Goal: Task Accomplishment & Management: Use online tool/utility

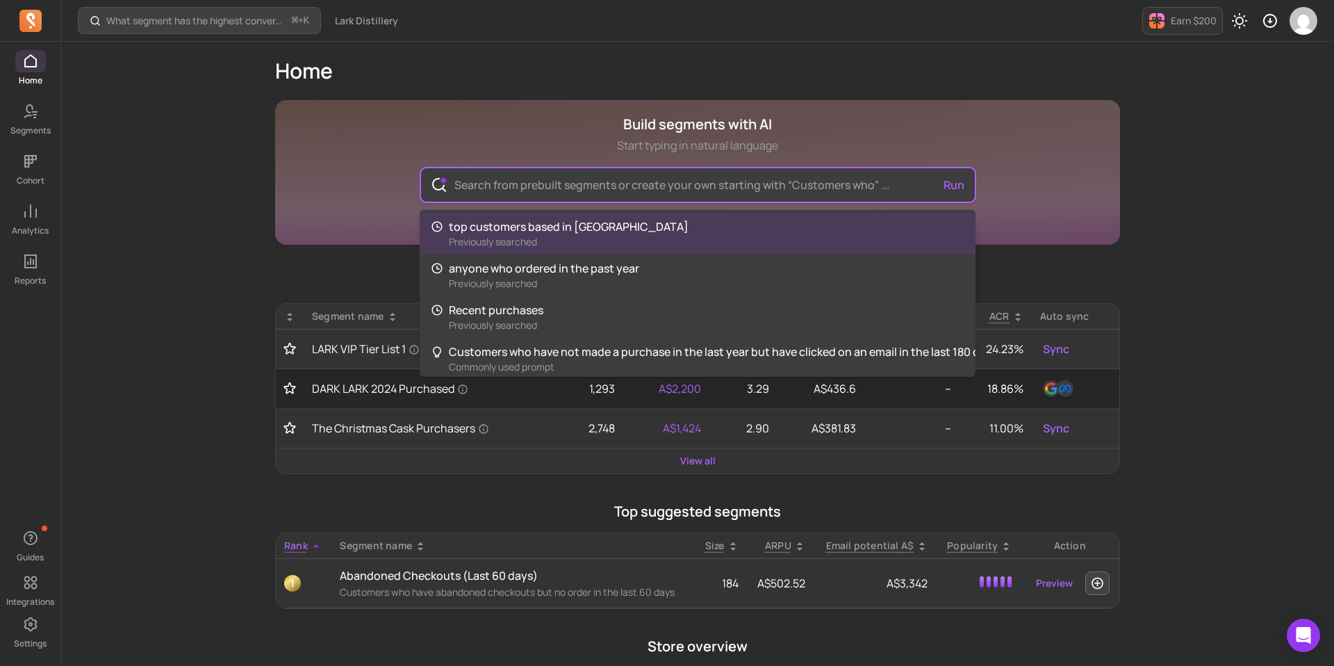
click at [609, 188] on input "text" at bounding box center [697, 184] width 509 height 33
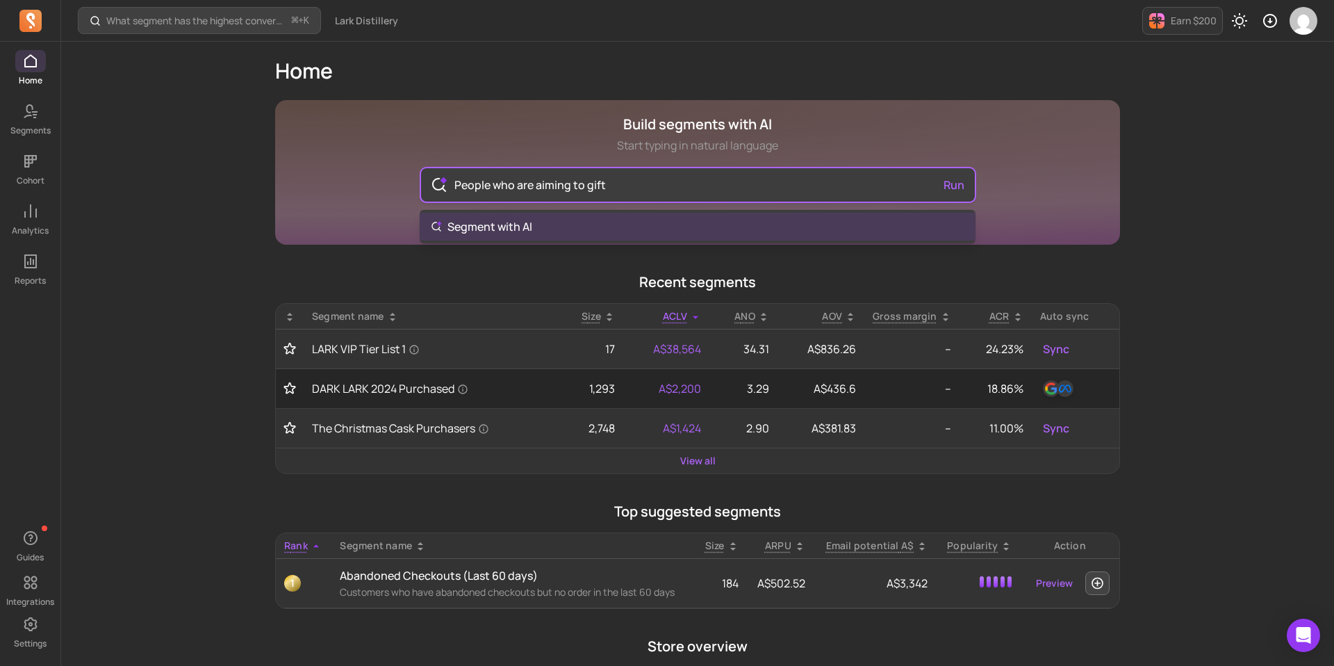
type input "People who are aiming to gift"
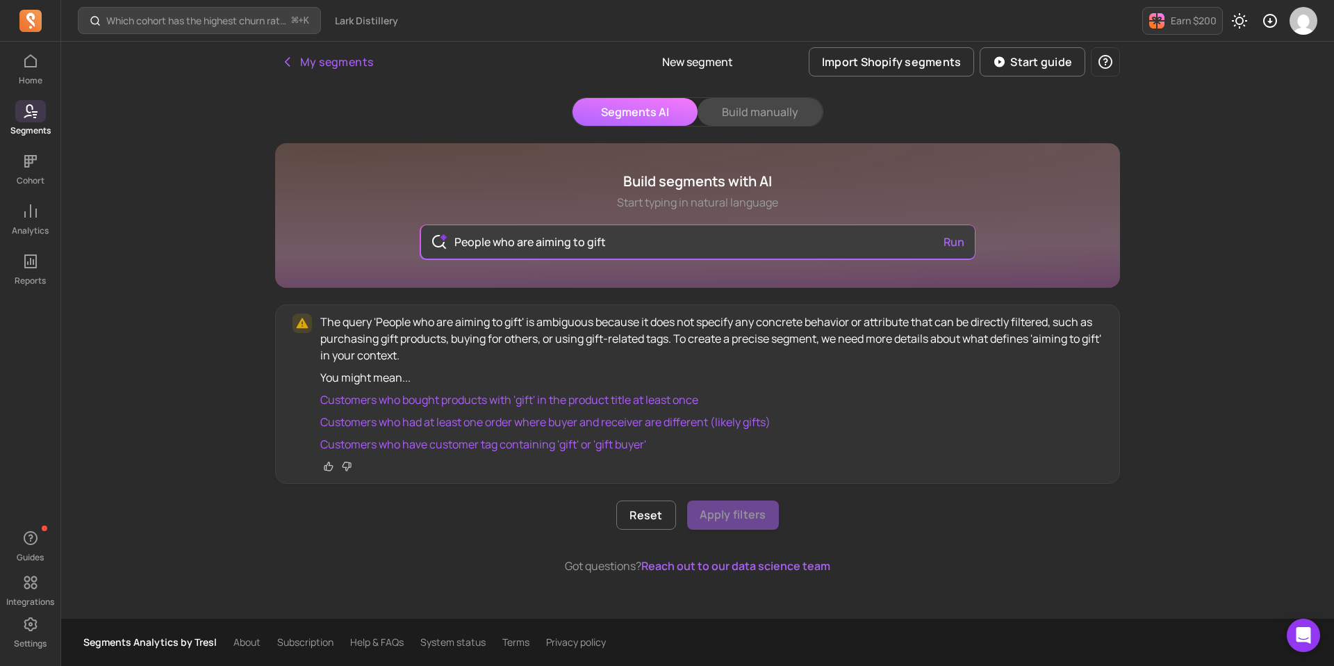
click at [756, 119] on button "Build manually" at bounding box center [760, 112] width 125 height 28
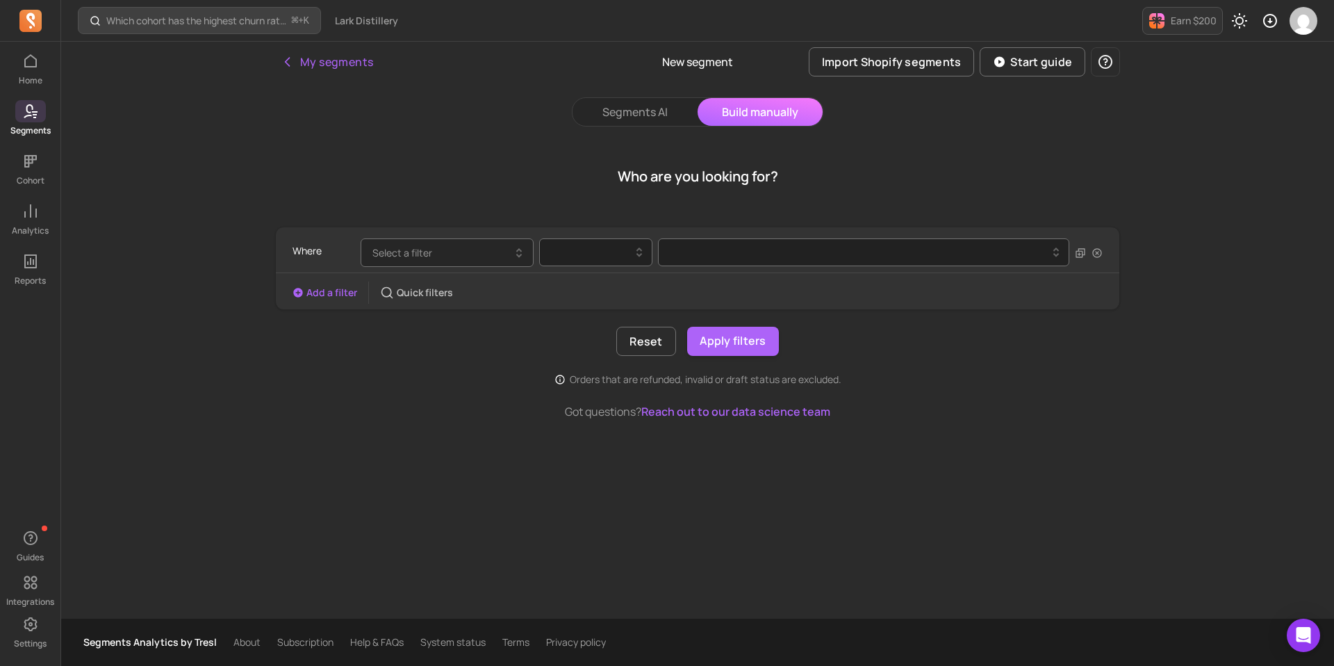
click at [479, 256] on button "Select a filter" at bounding box center [447, 252] width 173 height 28
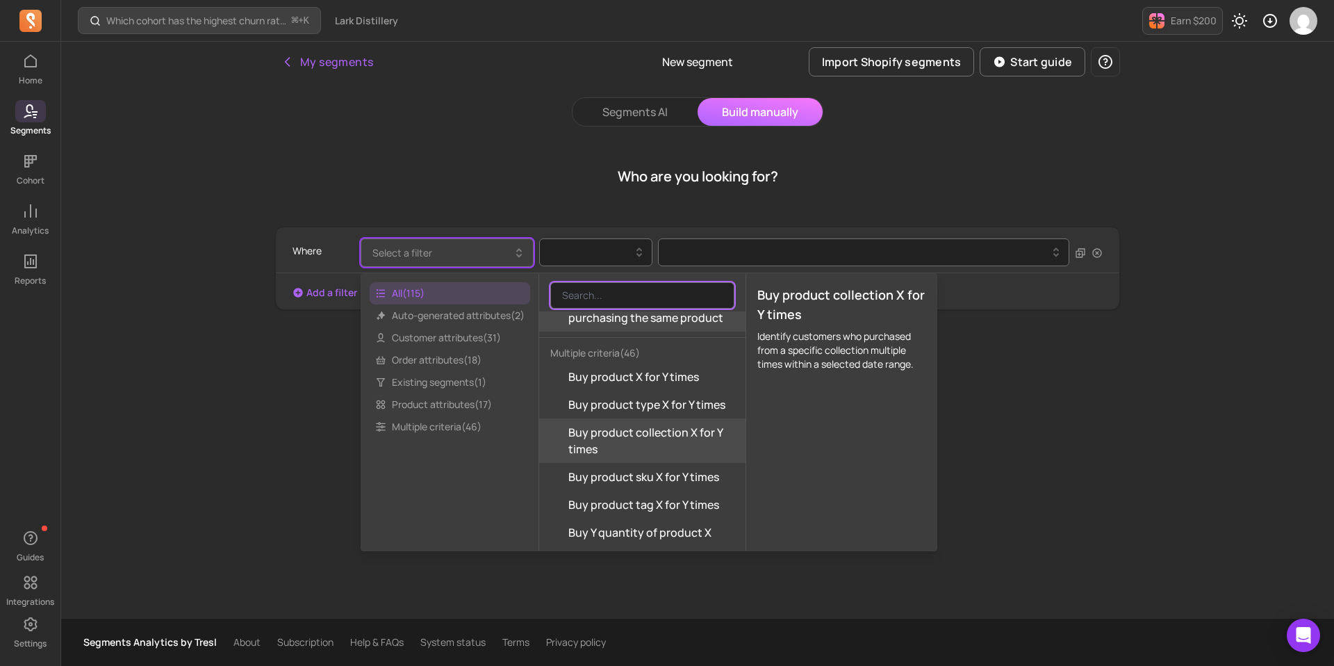
scroll to position [2144, 0]
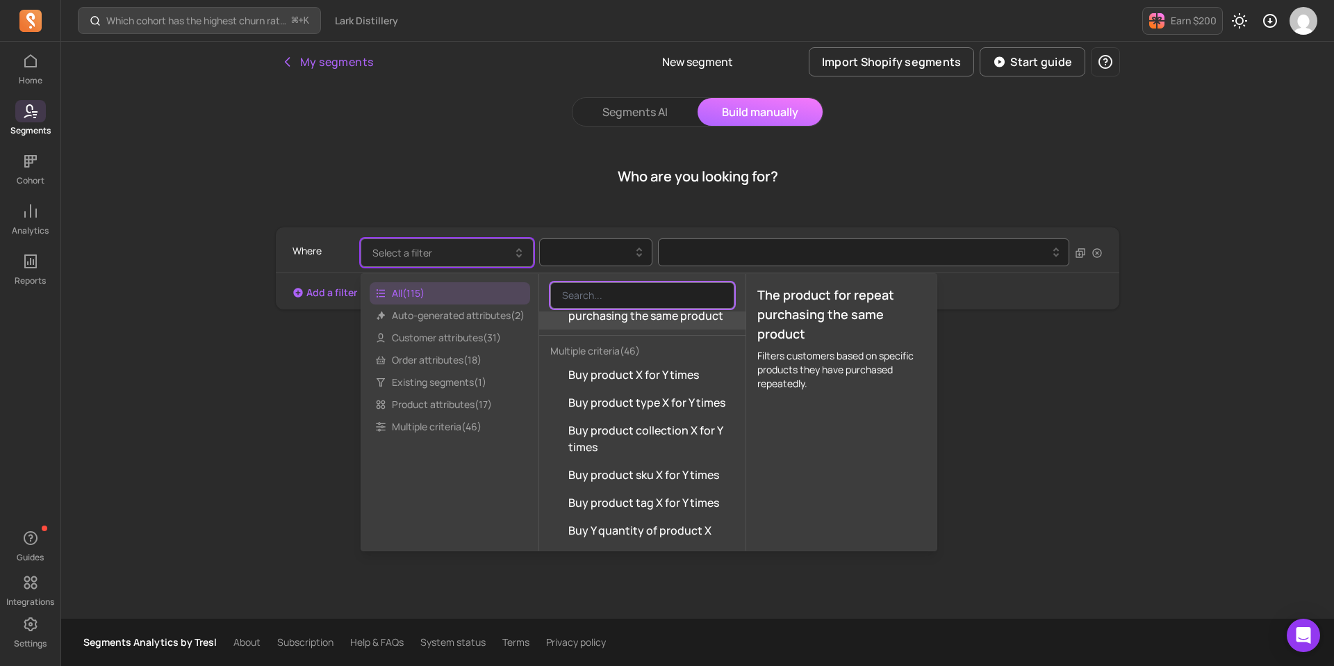
click at [438, 256] on button "Select a filter" at bounding box center [447, 252] width 173 height 28
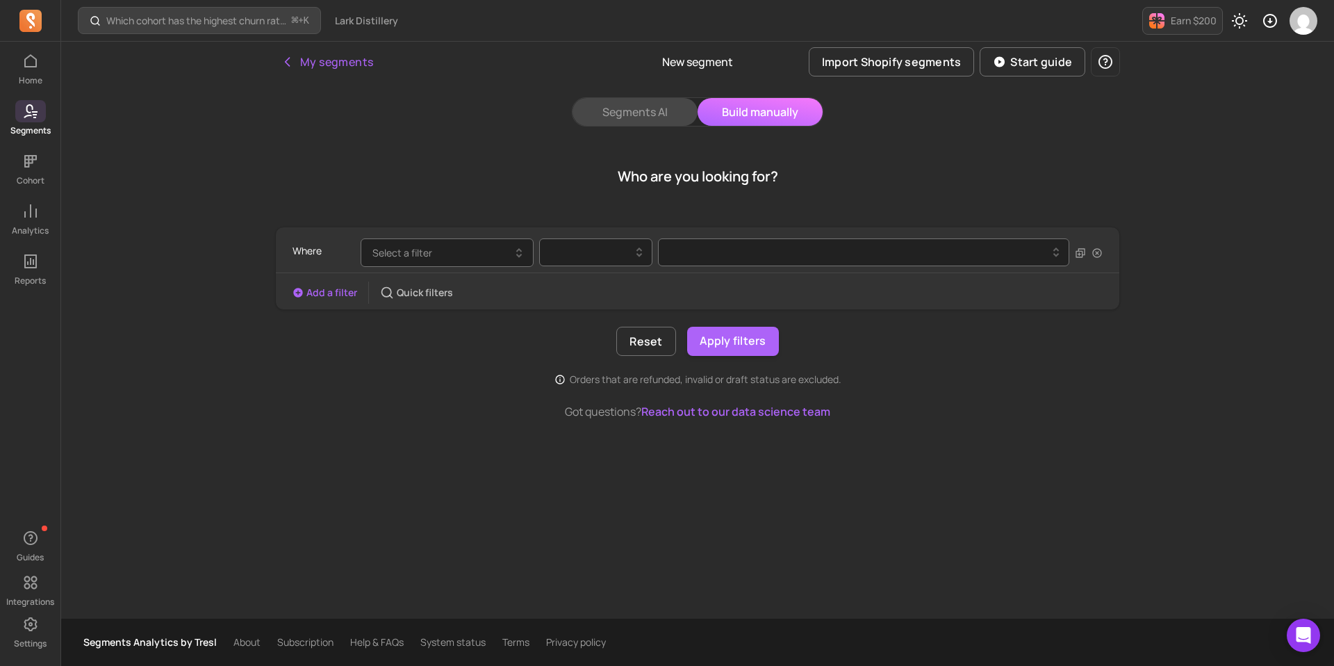
drag, startPoint x: 646, startPoint y: 108, endPoint x: 643, endPoint y: 116, distance: 8.8
click at [646, 110] on button "Segments AI" at bounding box center [635, 112] width 125 height 28
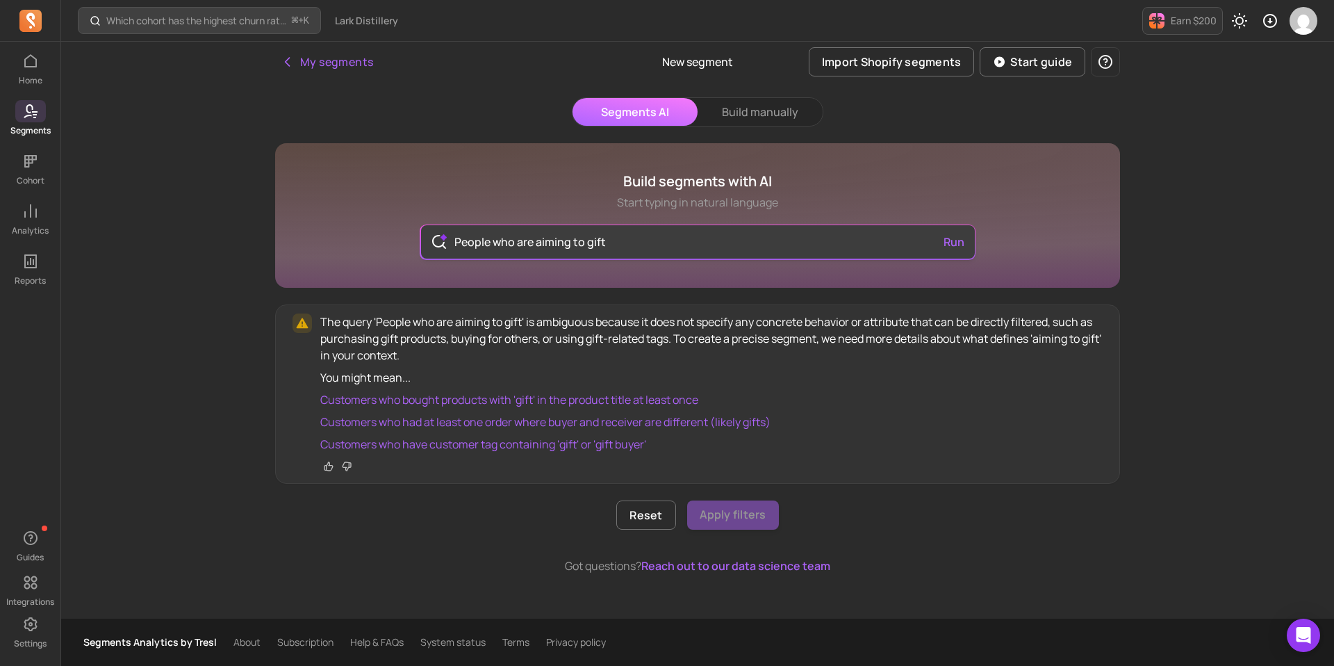
click at [529, 245] on input "People who are aiming to gift" at bounding box center [697, 241] width 509 height 33
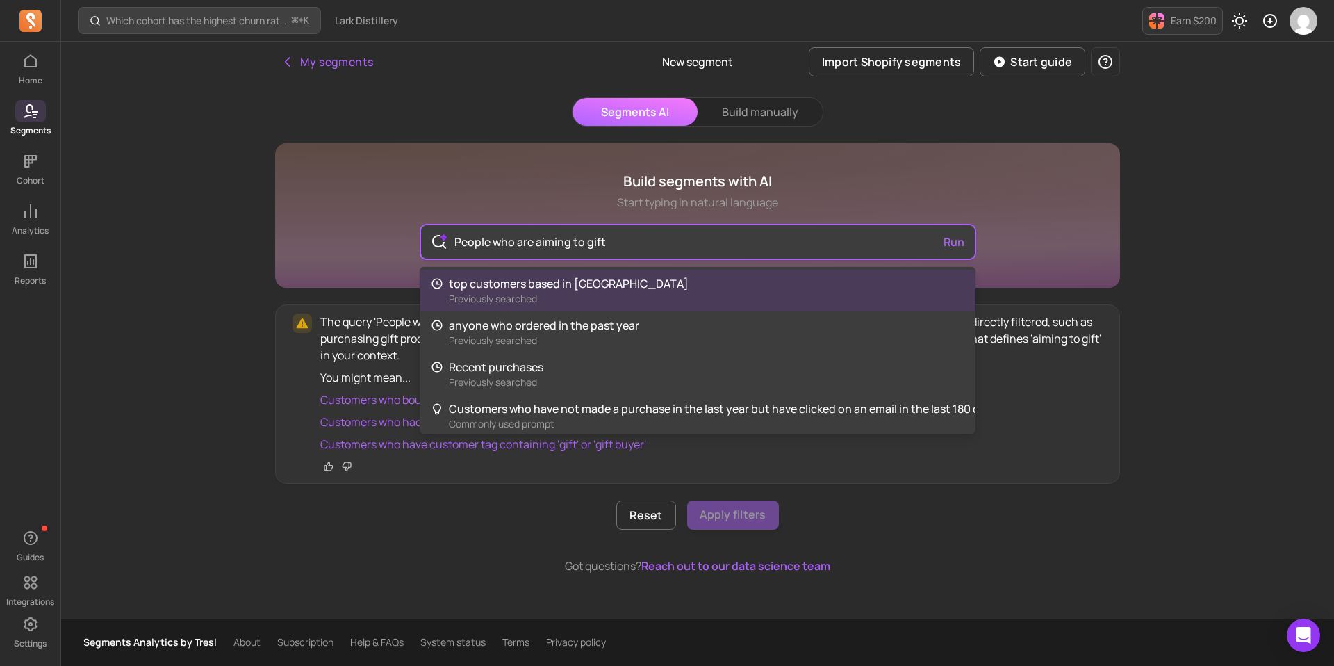
drag, startPoint x: 518, startPoint y: 244, endPoint x: 655, endPoint y: 248, distance: 137.0
click at [655, 248] on input "People who are aiming to gift" at bounding box center [697, 241] width 509 height 33
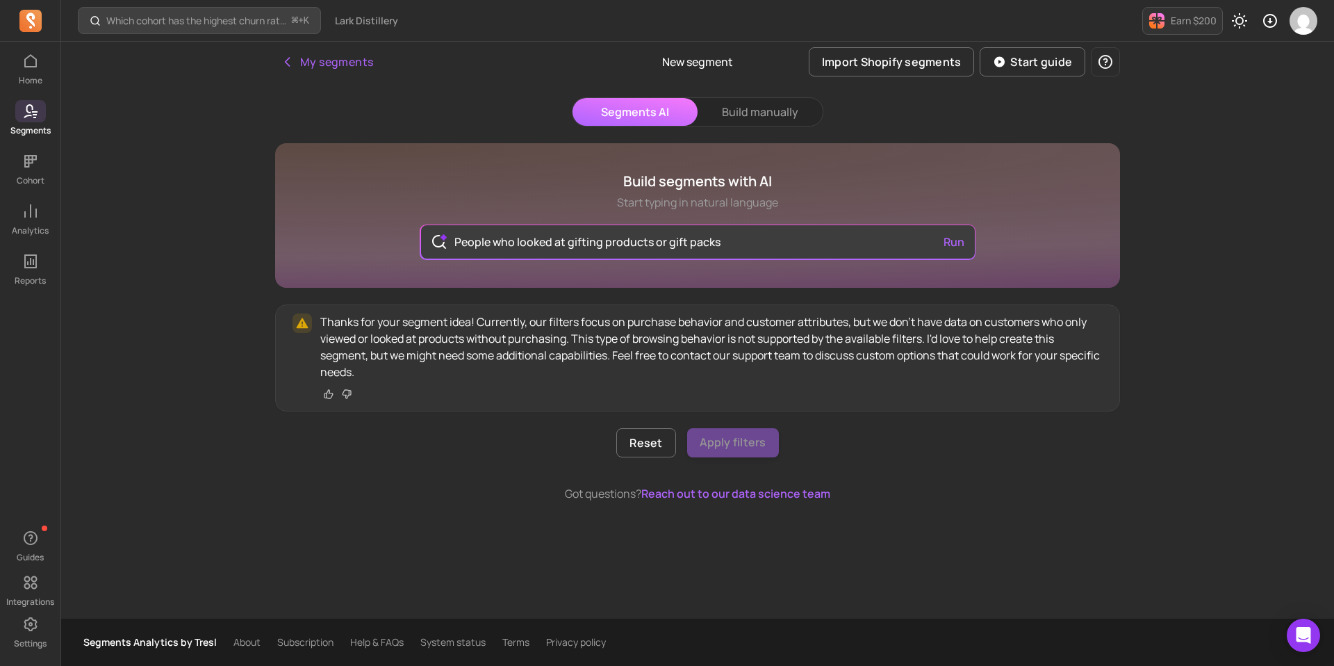
type input "People who looked at gifting products or gift packs"
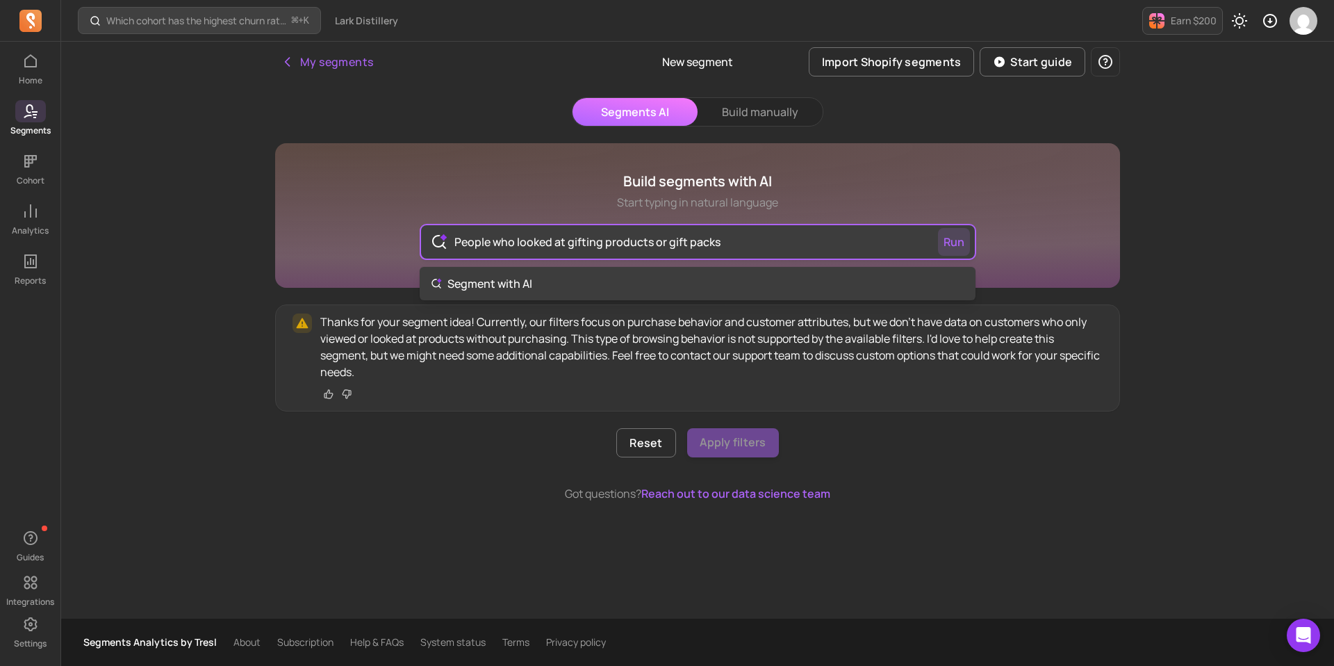
click at [961, 239] on div "People who looked at gifting products or gift packs Run" at bounding box center [698, 241] width 554 height 33
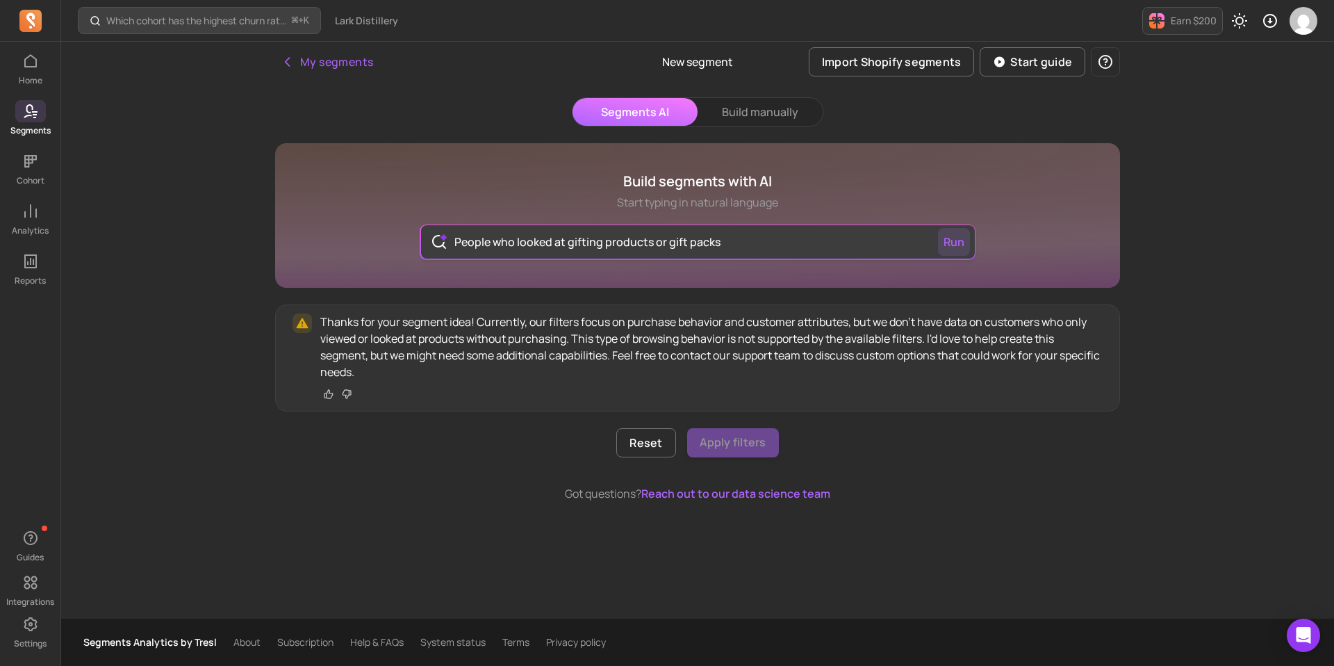
click at [949, 243] on button "Run" at bounding box center [954, 242] width 32 height 28
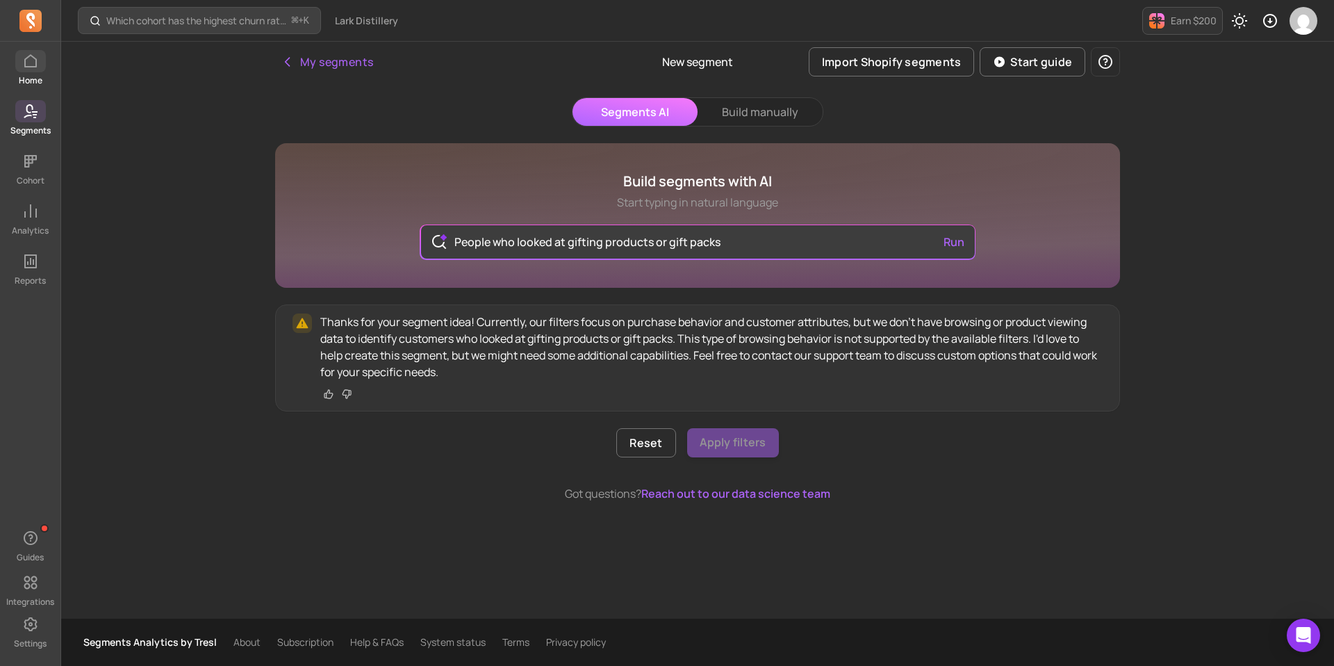
click at [22, 70] on span at bounding box center [30, 61] width 31 height 22
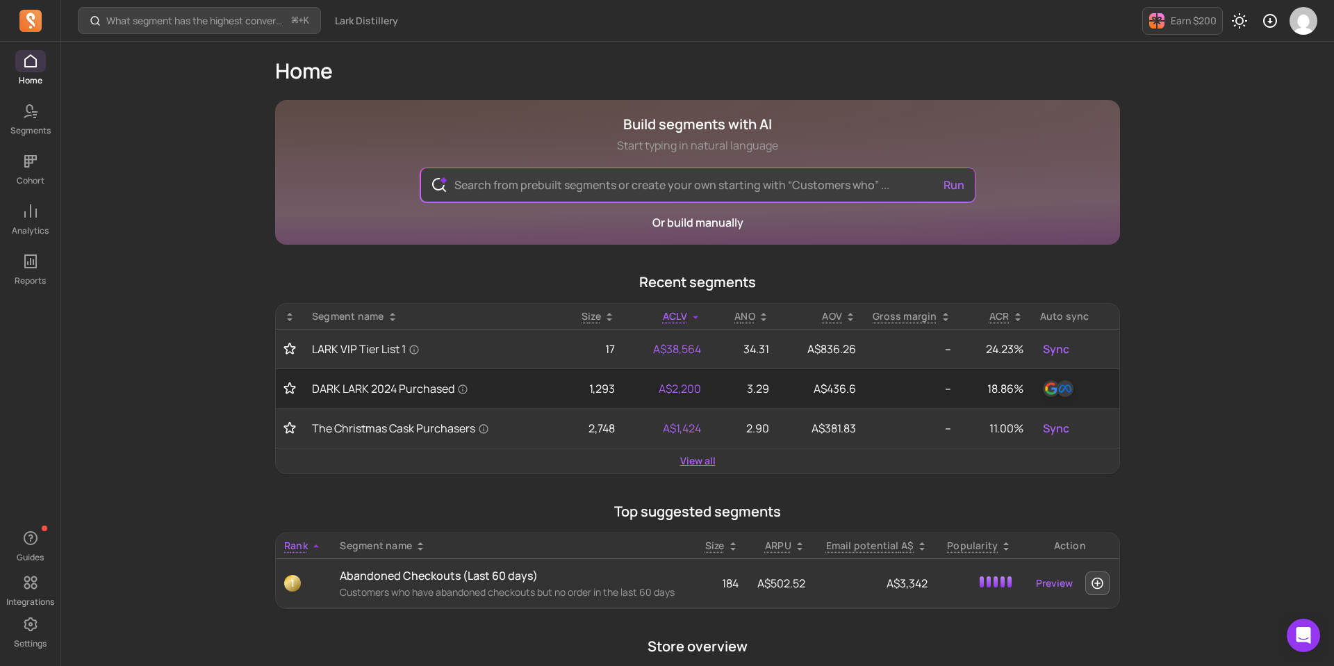
click at [705, 459] on link "View all" at bounding box center [697, 461] width 35 height 14
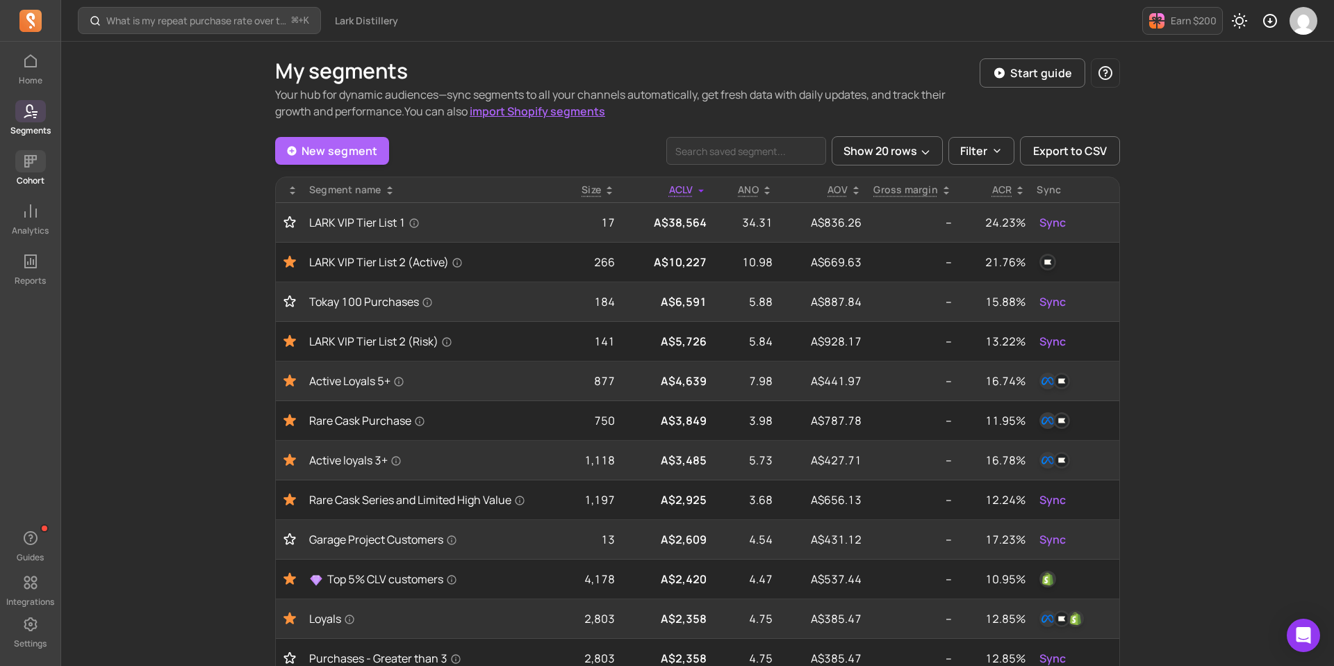
click at [25, 164] on icon at bounding box center [30, 161] width 17 height 17
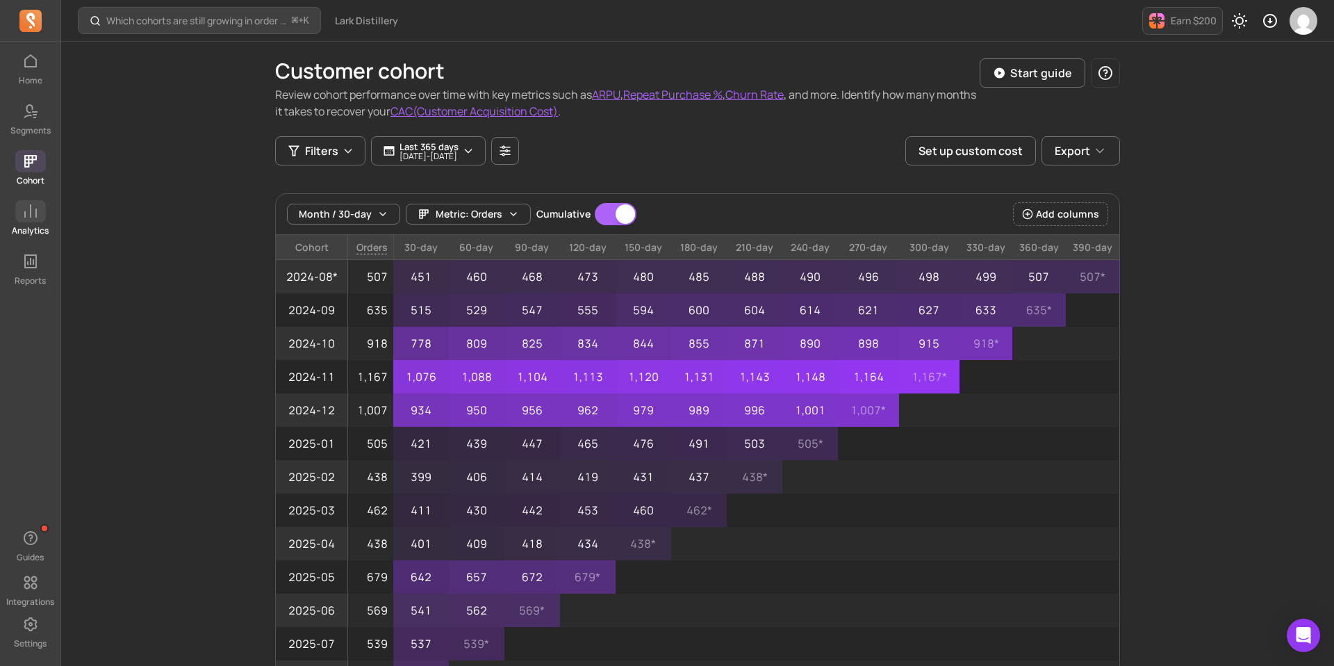
click at [19, 214] on span at bounding box center [30, 211] width 31 height 22
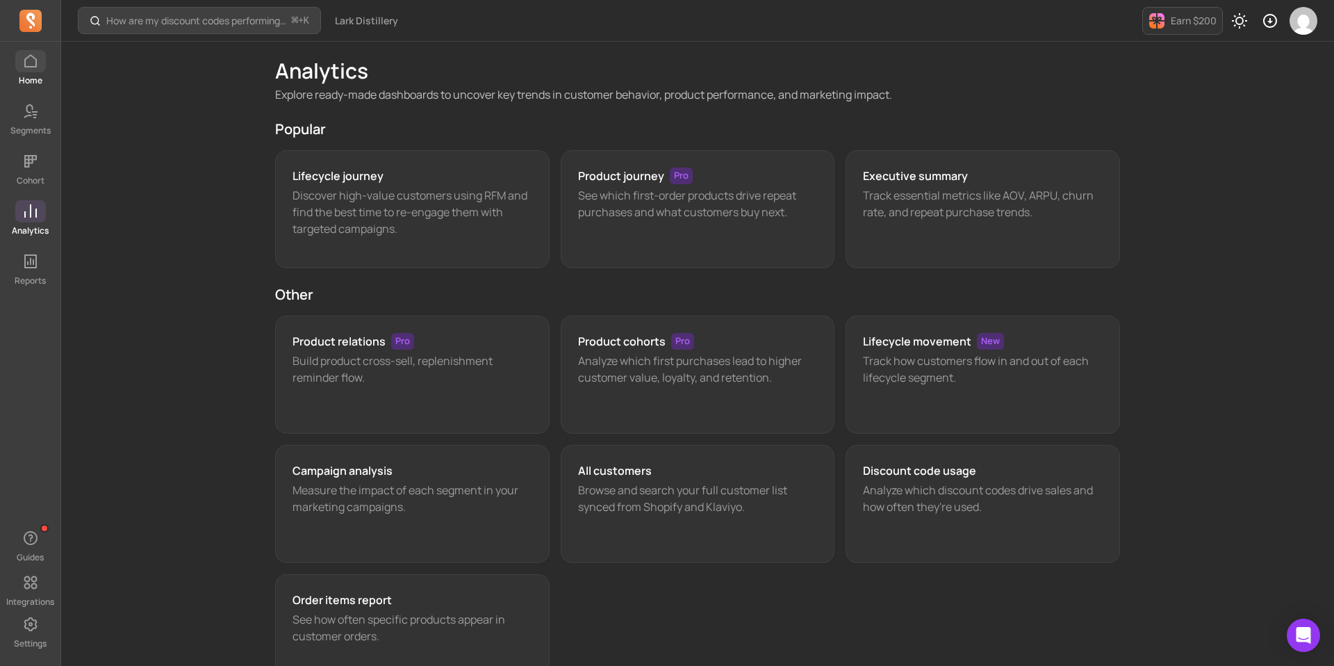
click at [28, 73] on link "Home" at bounding box center [30, 68] width 60 height 36
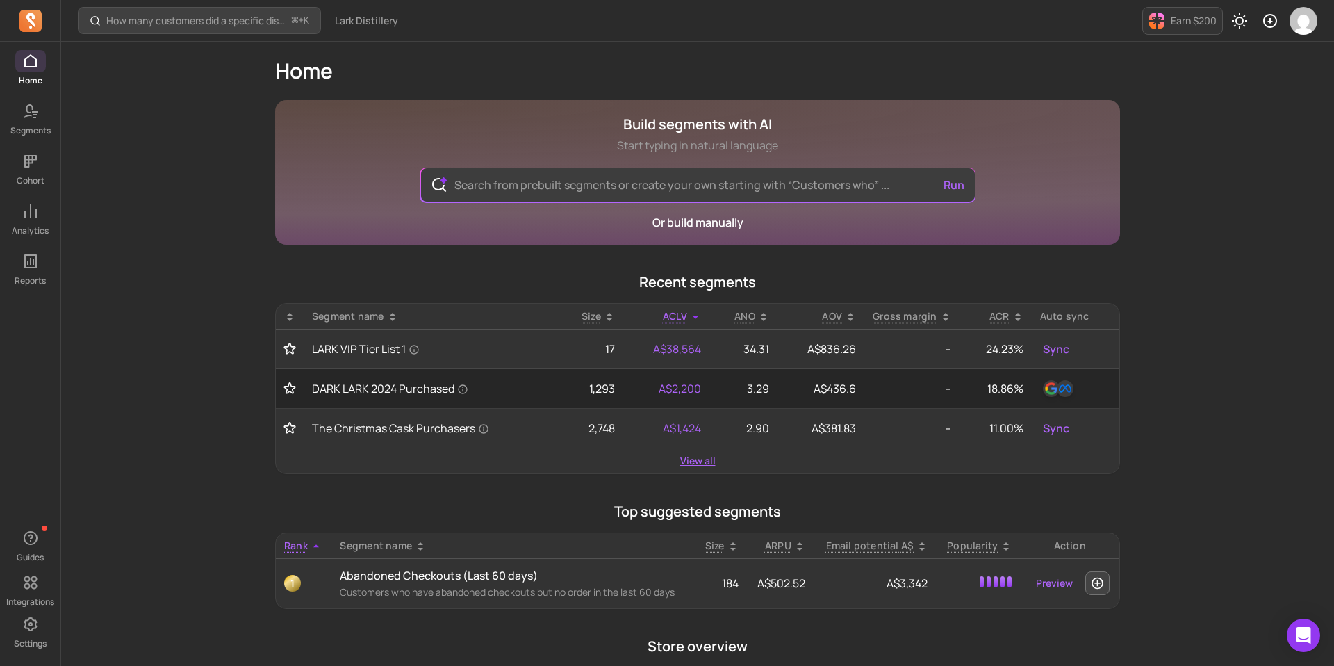
click at [704, 454] on link "View all" at bounding box center [697, 461] width 35 height 14
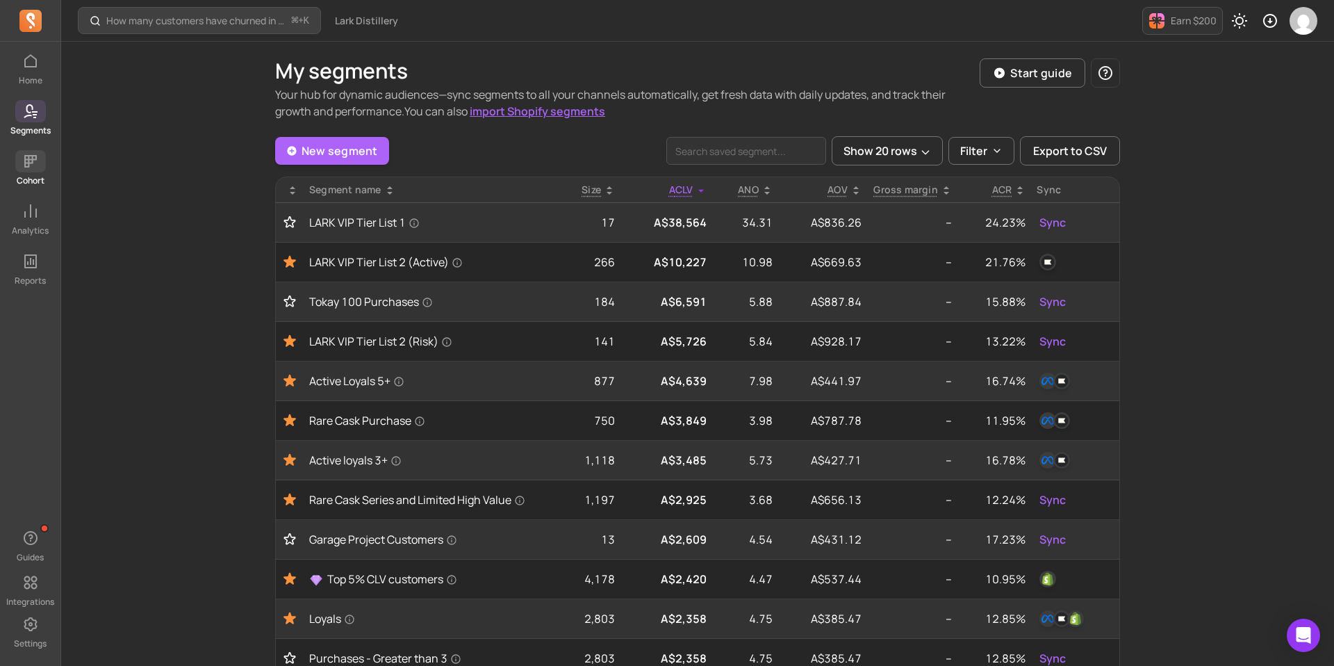
click at [42, 154] on span at bounding box center [30, 161] width 31 height 22
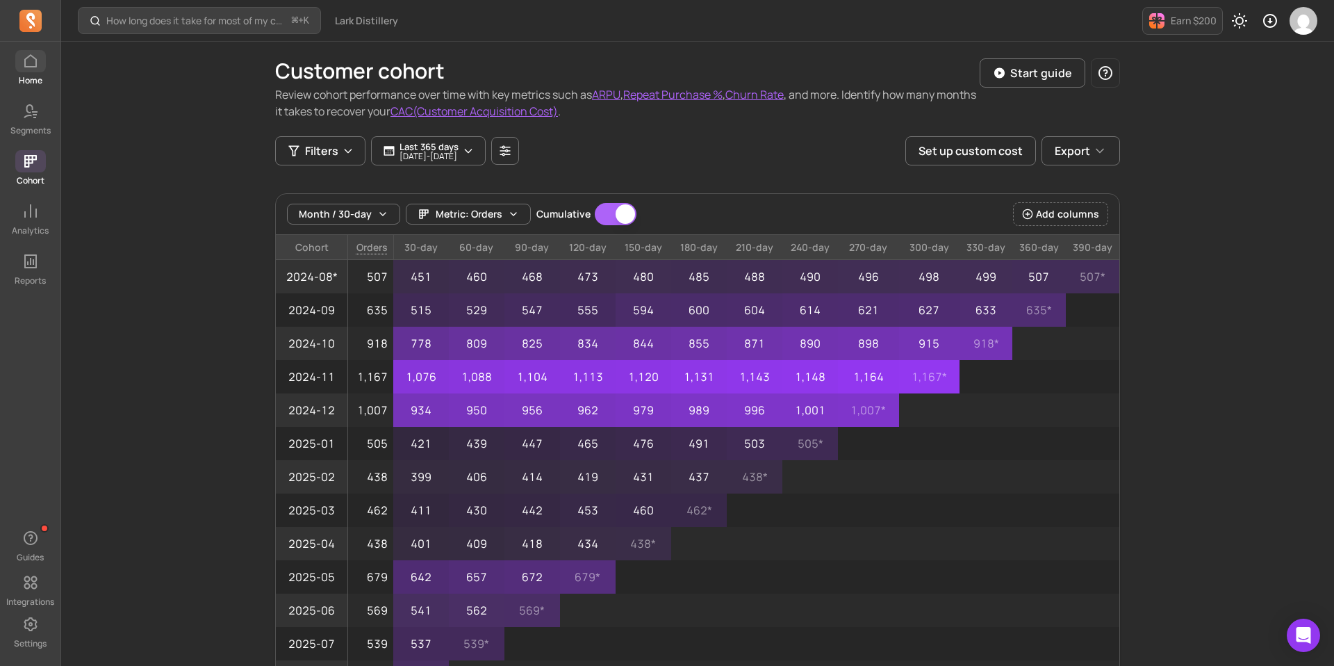
click at [38, 56] on icon at bounding box center [30, 61] width 17 height 17
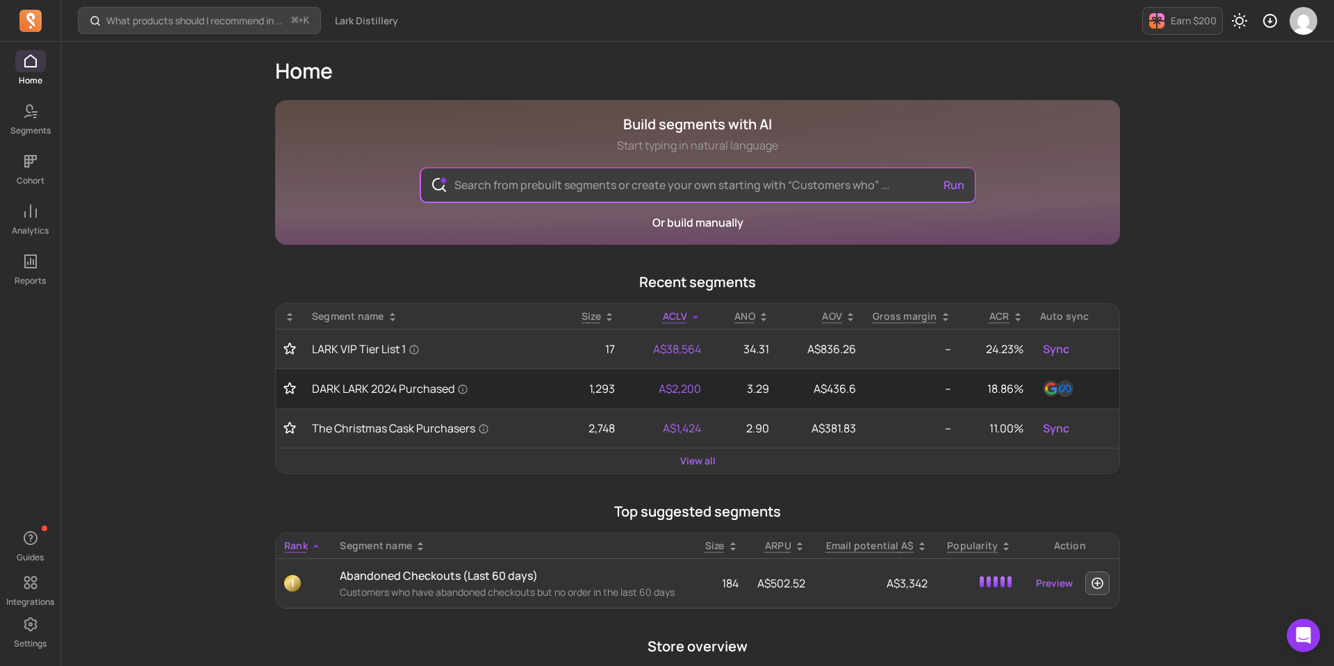
click at [536, 202] on div "Run" at bounding box center [698, 184] width 556 height 35
click at [536, 184] on input "text" at bounding box center [697, 184] width 509 height 33
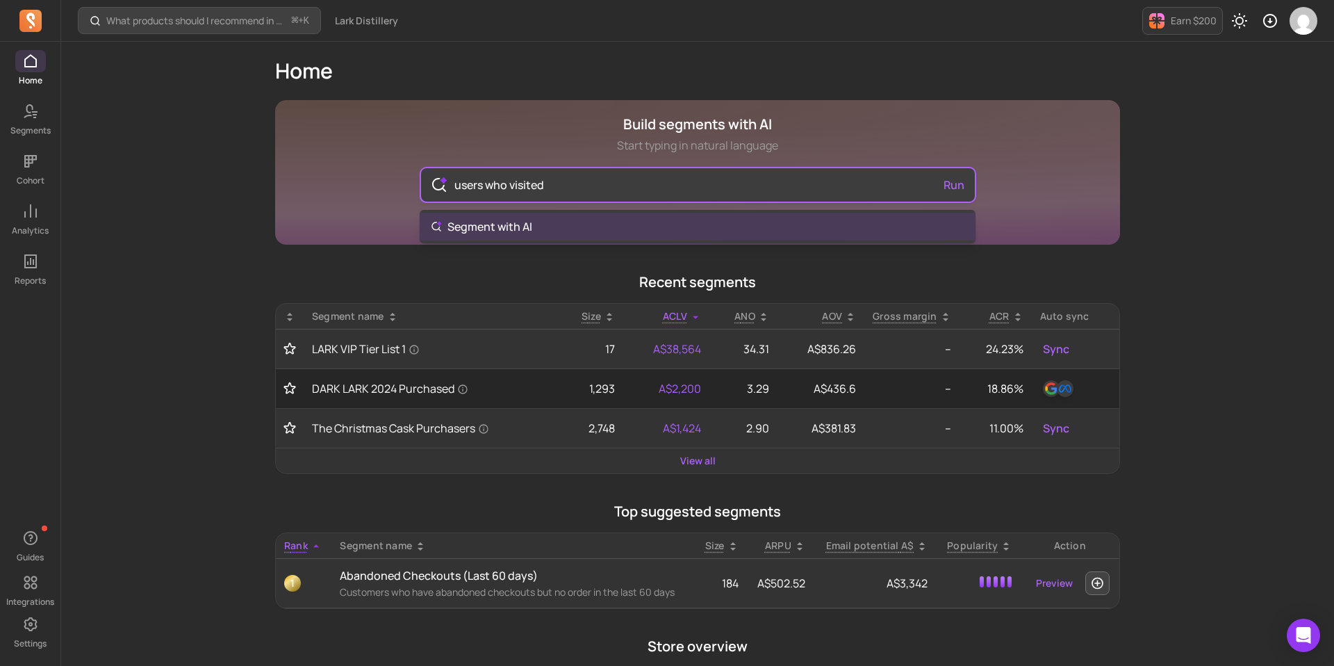
paste input "[URL][DOMAIN_NAME]"
type input "users who visited [URL][DOMAIN_NAME]"
